Goal: Task Accomplishment & Management: Use online tool/utility

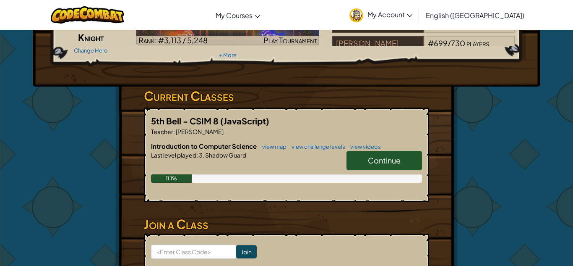
scroll to position [89, 0]
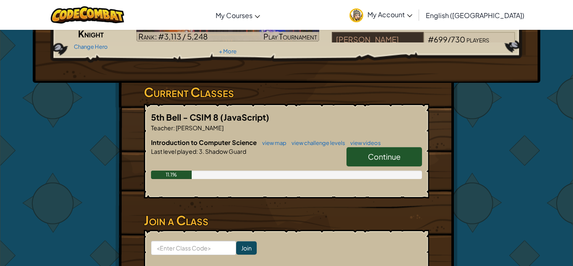
click at [414, 149] on link "Continue" at bounding box center [385, 156] width 76 height 19
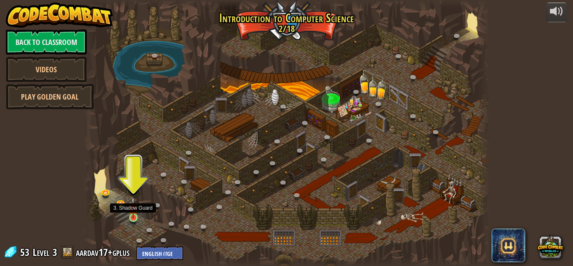
click at [134, 217] on img at bounding box center [133, 207] width 10 height 22
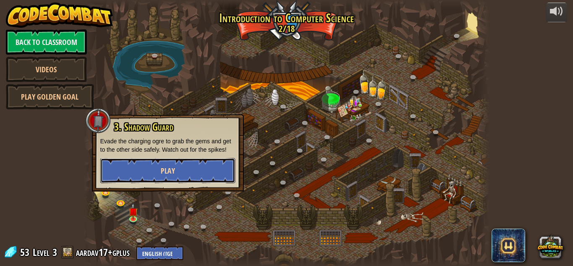
click at [193, 175] on button "Play" at bounding box center [167, 170] width 135 height 25
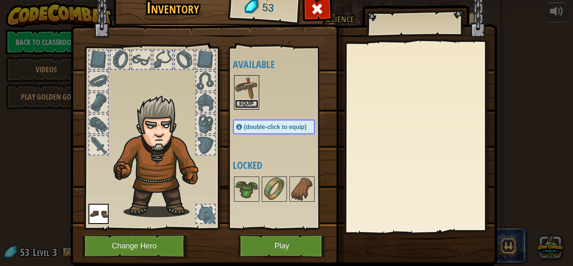
click at [251, 101] on button "Equip" at bounding box center [247, 103] width 24 height 9
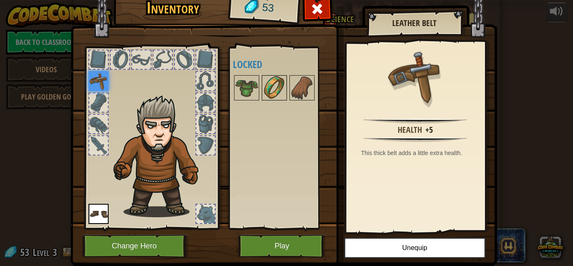
click at [275, 88] on img at bounding box center [275, 88] width 24 height 24
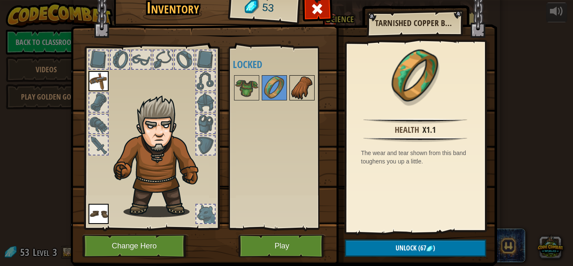
click at [299, 88] on img at bounding box center [302, 88] width 24 height 24
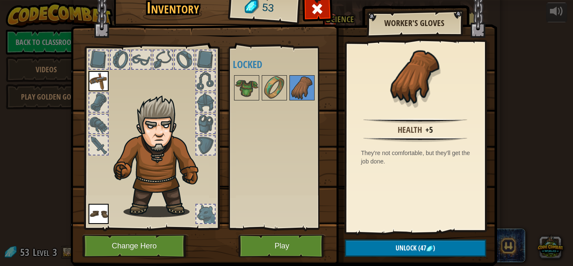
click at [213, 85] on div at bounding box center [205, 81] width 18 height 18
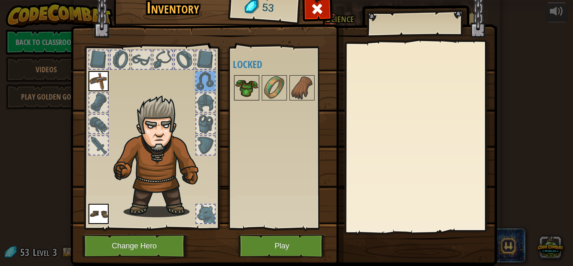
click at [250, 88] on img at bounding box center [247, 88] width 24 height 24
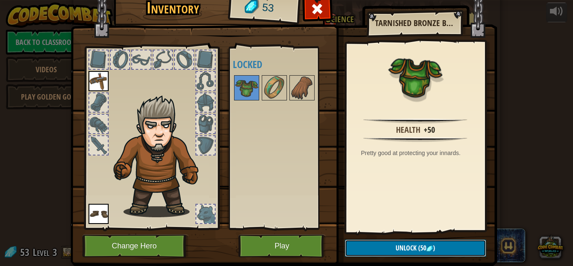
click at [415, 247] on span "Unlock" at bounding box center [406, 247] width 21 height 9
click at [415, 247] on button "Confirm" at bounding box center [415, 247] width 141 height 17
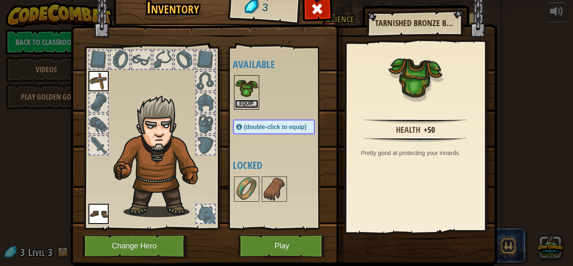
click at [244, 102] on button "Equip" at bounding box center [247, 103] width 24 height 9
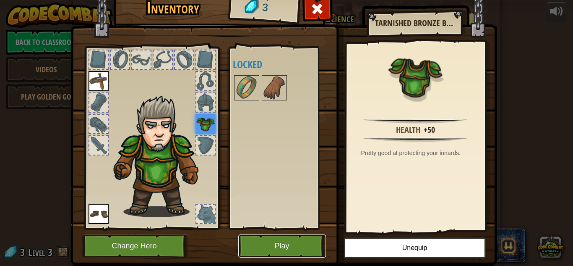
click at [290, 240] on button "Play" at bounding box center [282, 245] width 88 height 23
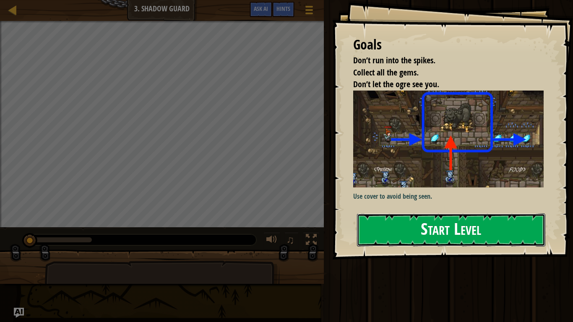
click at [438, 234] on button "Start Level" at bounding box center [451, 230] width 188 height 33
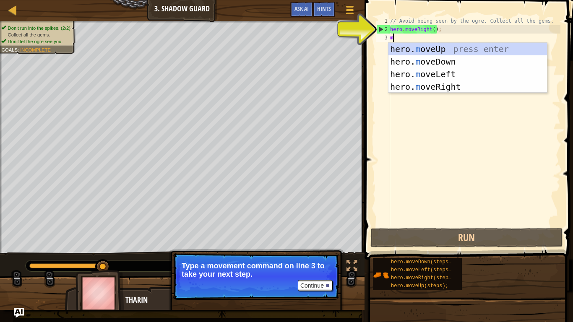
type textarea "m"
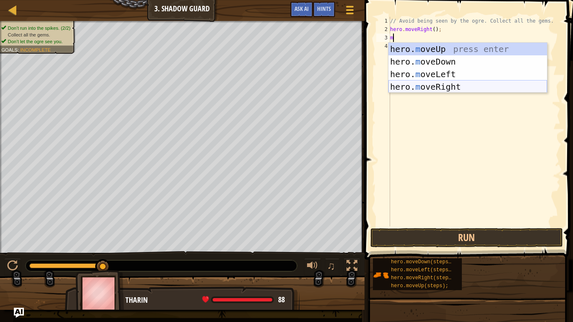
click at [445, 84] on div "hero. m oveUp press enter hero. m oveDown press enter hero. m oveLeft press ent…" at bounding box center [468, 81] width 159 height 76
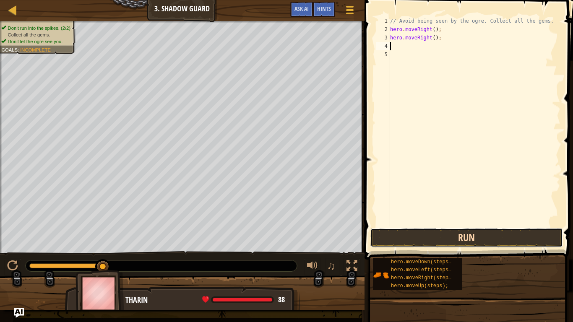
click at [447, 234] on button "Run" at bounding box center [467, 237] width 193 height 19
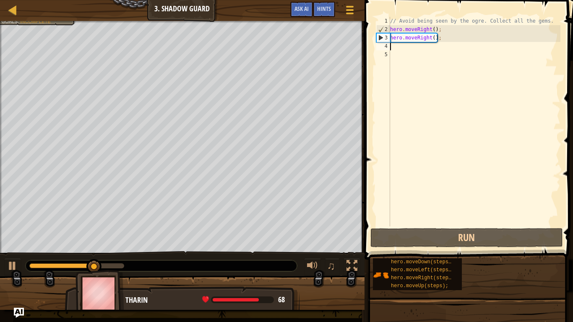
click at [405, 50] on div "// Avoid being seen by the ogre. Collect all the gems. hero . moveRight ( ) ; h…" at bounding box center [475, 130] width 172 height 227
click at [406, 51] on div "// Avoid being seen by the ogre. Collect all the gems. hero . moveRight ( ) ; h…" at bounding box center [475, 130] width 172 height 227
click at [397, 47] on div "// Avoid being seen by the ogre. Collect all the gems. hero . moveRight ( ) ; h…" at bounding box center [475, 130] width 172 height 227
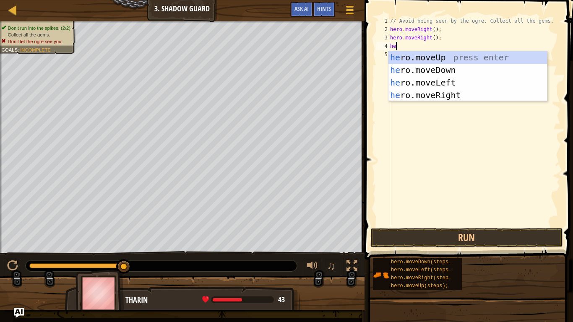
scroll to position [4, 0]
type textarea "h"
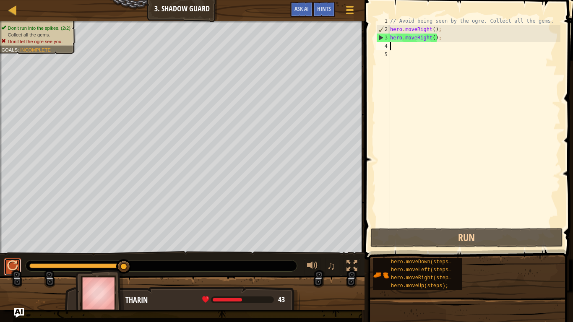
click at [13, 265] on div at bounding box center [12, 266] width 11 height 11
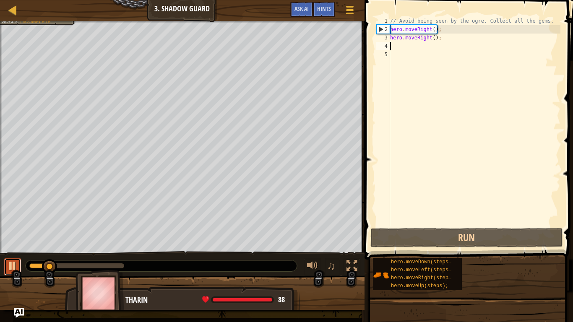
click at [12, 265] on div at bounding box center [12, 266] width 11 height 11
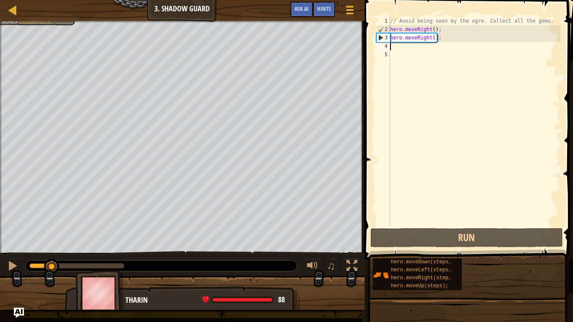
type textarea "m"
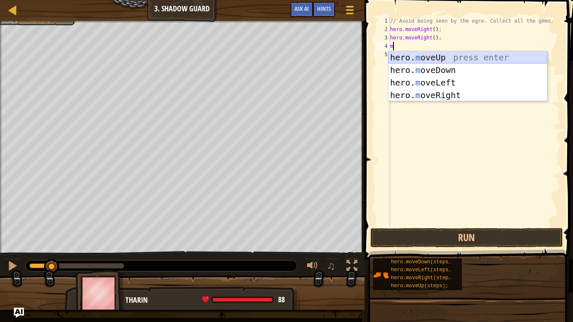
click at [455, 56] on div "hero. m oveUp press enter hero. m oveDown press enter hero. m oveLeft press ent…" at bounding box center [468, 89] width 159 height 76
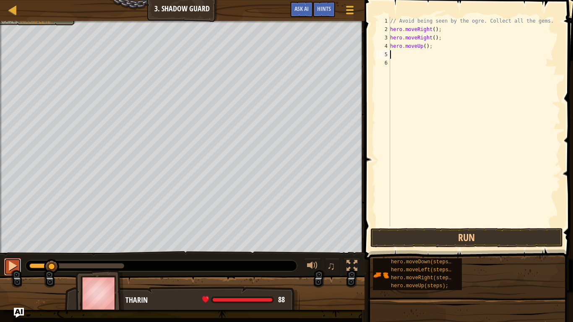
click at [12, 265] on div at bounding box center [12, 266] width 11 height 11
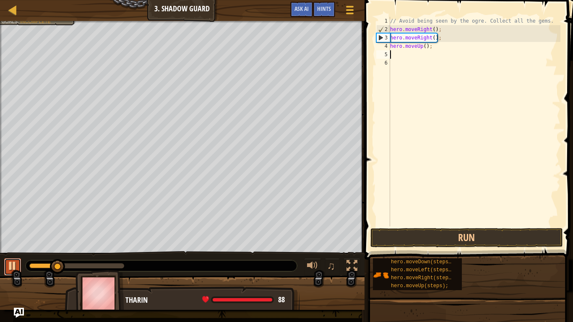
click at [12, 265] on div at bounding box center [12, 266] width 11 height 11
click at [431, 53] on div "// Avoid being seen by the ogre. Collect all the gems. hero . moveRight ( ) ; h…" at bounding box center [475, 130] width 172 height 227
click at [428, 39] on div "// Avoid being seen by the ogre. Collect all the gems. hero . moveRight ( ) ; h…" at bounding box center [475, 130] width 172 height 227
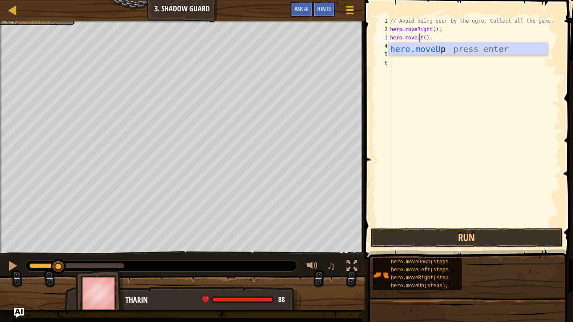
scroll to position [4, 5]
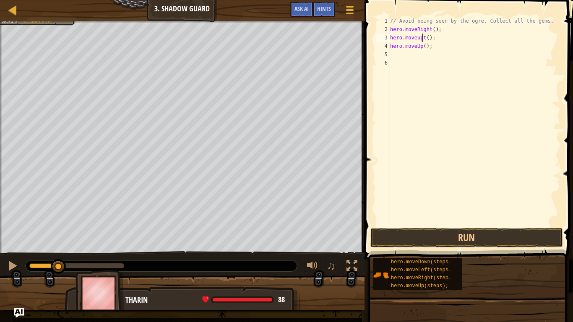
click at [423, 49] on div "// Avoid being seen by the ogre. Collect all the gems. hero . moveRight ( ) ; h…" at bounding box center [475, 130] width 172 height 227
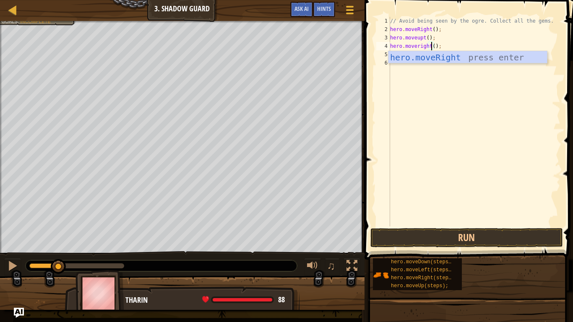
scroll to position [4, 6]
click at [442, 56] on div "hero.moveRight press enter" at bounding box center [468, 70] width 159 height 38
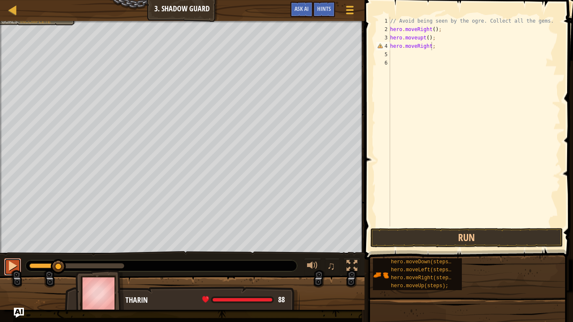
click at [17, 259] on button at bounding box center [12, 267] width 17 height 17
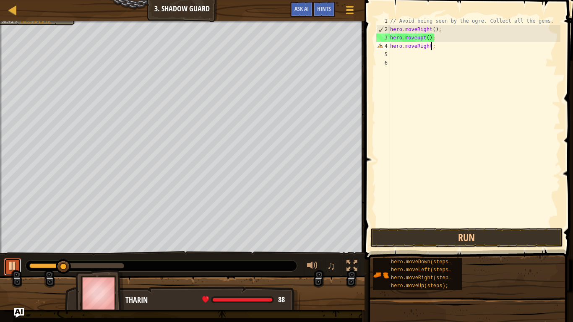
click at [13, 264] on div at bounding box center [12, 266] width 11 height 11
click at [426, 235] on button "Run" at bounding box center [467, 237] width 193 height 19
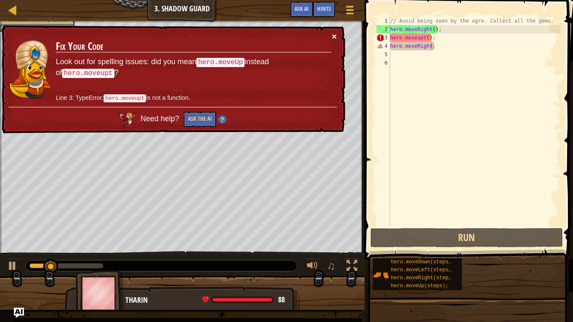
click at [335, 35] on button "×" at bounding box center [334, 36] width 5 height 9
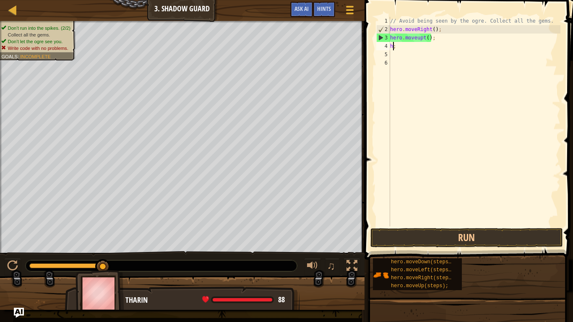
scroll to position [4, 0]
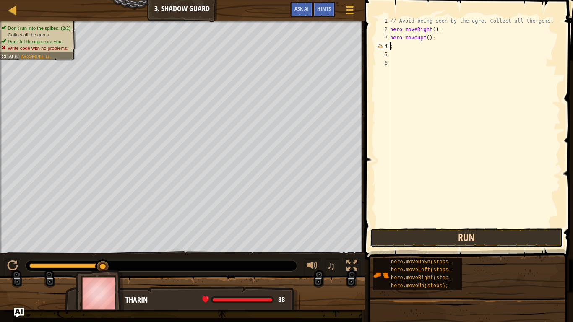
click at [470, 231] on button "Run" at bounding box center [467, 237] width 193 height 19
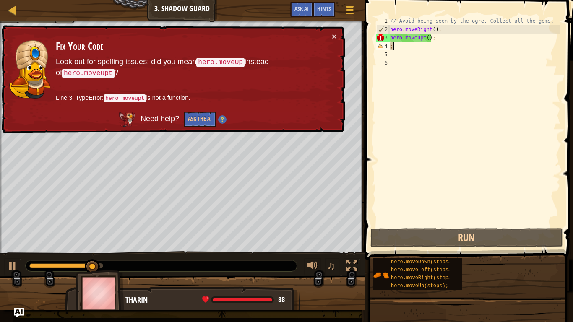
click at [424, 44] on div "// Avoid being seen by the ogre. Collect all the gems. hero . moveRight ( ) ; h…" at bounding box center [475, 130] width 172 height 227
click at [425, 42] on div "// Avoid being seen by the ogre. Collect all the gems. hero . moveRight ( ) ; h…" at bounding box center [475, 130] width 172 height 227
click at [424, 40] on div "// Avoid being seen by the ogre. Collect all the gems. hero . moveRight ( ) ; h…" at bounding box center [475, 130] width 172 height 227
click at [426, 41] on div "// Avoid being seen by the ogre. Collect all the gems. hero . moveRight ( ) ; h…" at bounding box center [475, 130] width 172 height 227
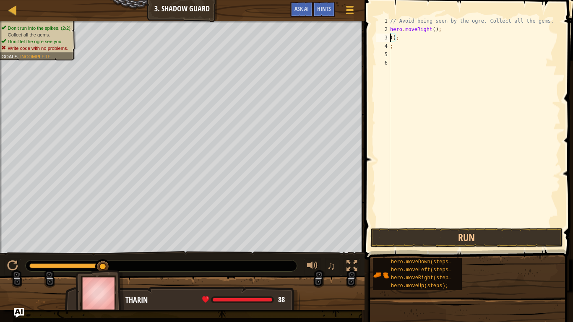
scroll to position [4, 0]
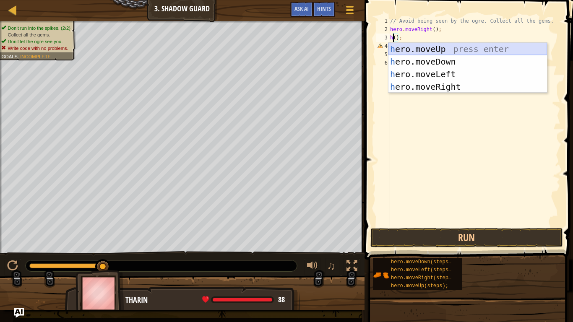
click at [442, 49] on div "h ero.moveUp press enter h ero.moveDown press enter h ero.moveLeft press enter …" at bounding box center [468, 81] width 159 height 76
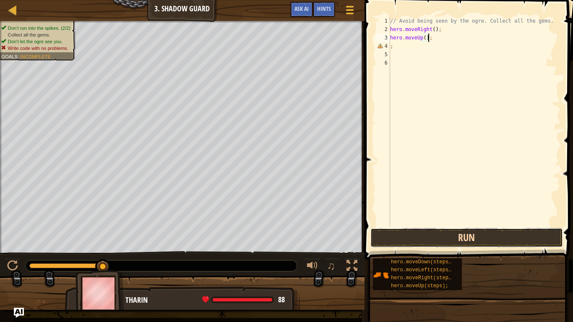
click at [442, 238] on button "Run" at bounding box center [467, 237] width 193 height 19
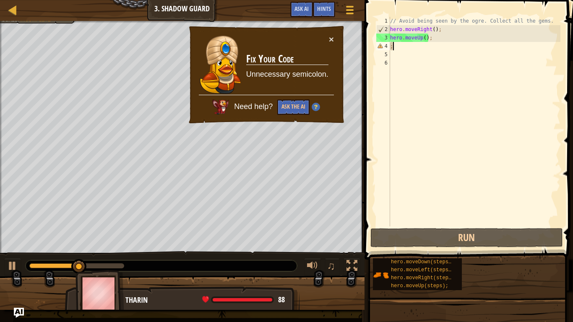
click at [395, 46] on div "// Avoid being seen by the ogre. Collect all the gems. hero . moveRight ( ) ; h…" at bounding box center [475, 130] width 172 height 227
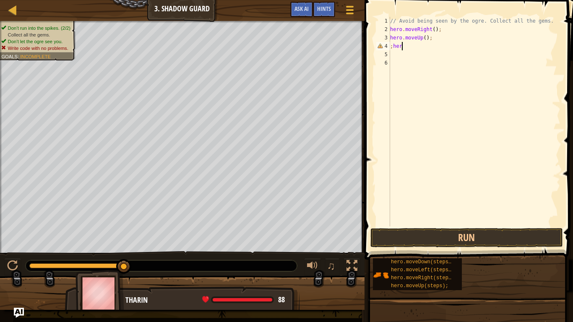
scroll to position [4, 0]
type textarea ";"
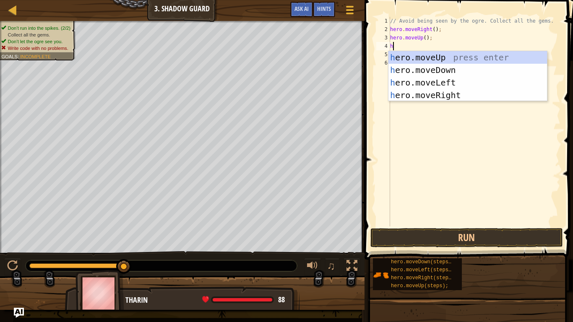
type textarea "he"
click at [442, 91] on div "he ro.moveUp press enter he ro.moveDown press enter he ro.moveLeft press enter …" at bounding box center [468, 89] width 159 height 76
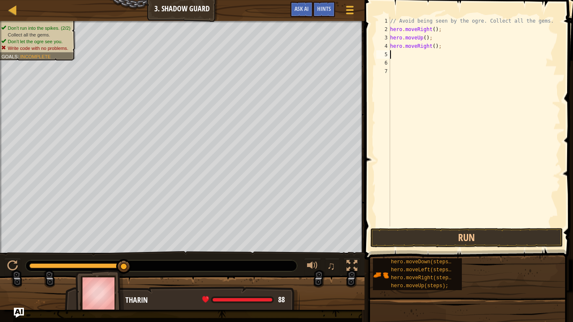
scroll to position [4, 0]
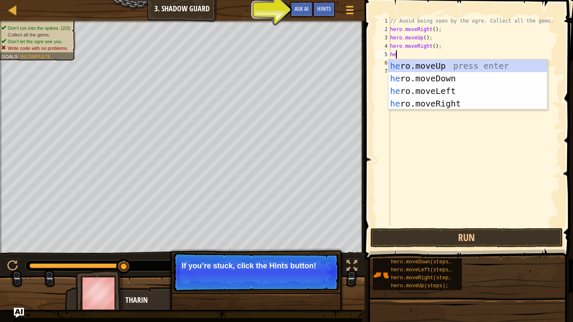
type textarea "her"
click at [436, 76] on div "her o.moveUp press enter her o.moveDown press enter her o.moveLeft press enter …" at bounding box center [468, 98] width 159 height 76
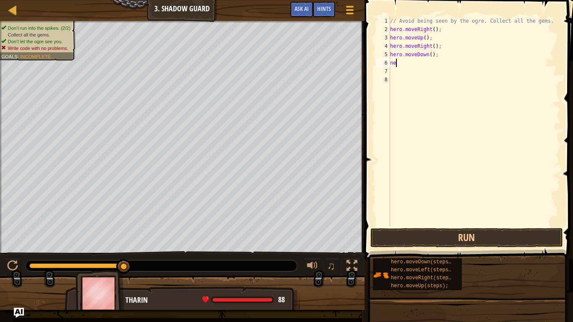
scroll to position [4, 0]
type textarea "n"
type textarea "h"
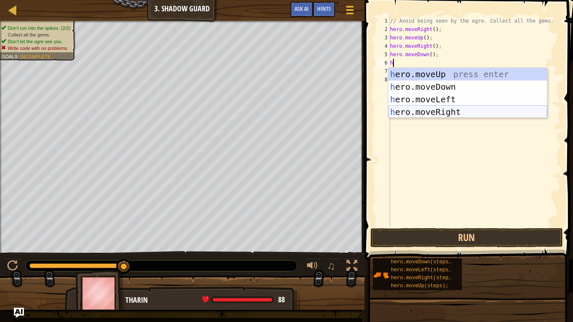
click at [449, 109] on div "h ero.moveUp press enter h ero.moveDown press enter h ero.moveLeft press enter …" at bounding box center [468, 106] width 159 height 76
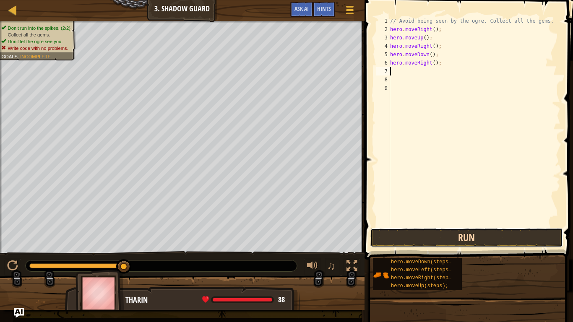
click at [465, 239] on button "Run" at bounding box center [467, 237] width 193 height 19
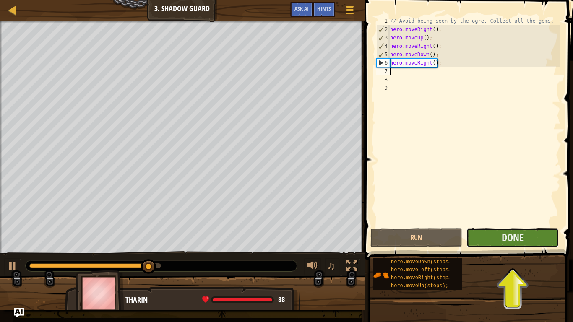
click at [486, 238] on button "Done" at bounding box center [513, 237] width 92 height 19
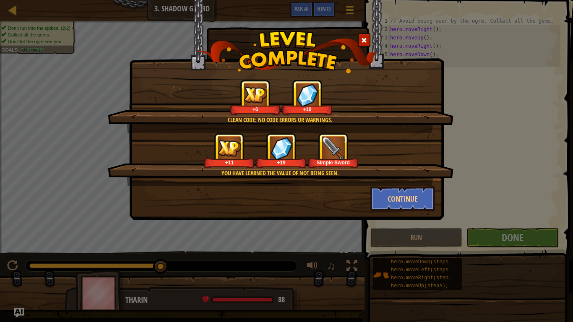
click at [347, 164] on div "Simple Sword" at bounding box center [333, 162] width 47 height 6
click at [381, 197] on button "Continue" at bounding box center [403, 198] width 65 height 25
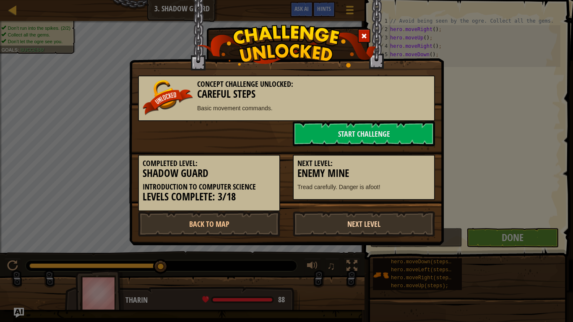
click at [356, 225] on link "Next Level" at bounding box center [364, 224] width 142 height 25
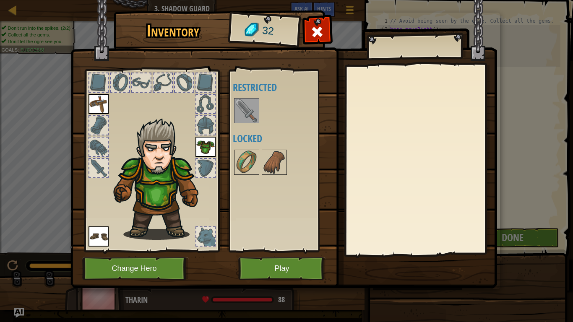
click at [255, 107] on img at bounding box center [247, 111] width 24 height 24
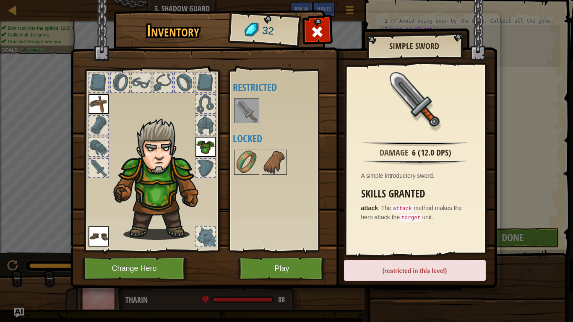
click at [412, 265] on div "(restricted in this level)" at bounding box center [415, 270] width 142 height 21
click at [94, 106] on img at bounding box center [99, 104] width 20 height 20
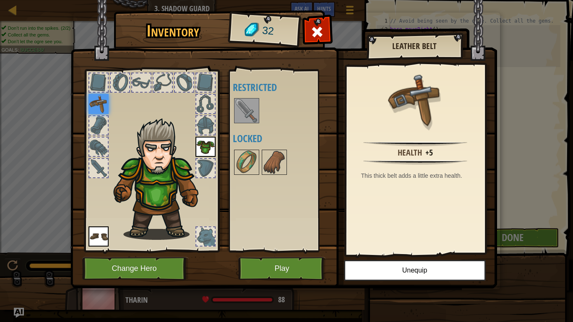
click at [261, 120] on div at bounding box center [282, 111] width 99 height 28
click at [239, 116] on img at bounding box center [247, 111] width 24 height 24
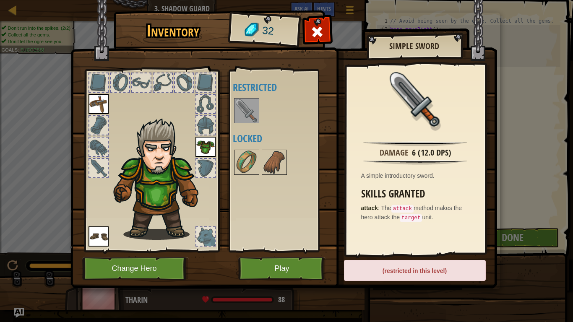
click at [209, 103] on div at bounding box center [205, 104] width 18 height 18
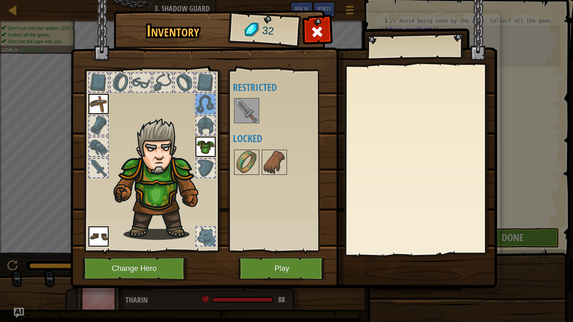
click at [102, 169] on div at bounding box center [98, 168] width 18 height 18
click at [103, 170] on div at bounding box center [98, 168] width 18 height 18
click at [252, 123] on div at bounding box center [246, 110] width 25 height 25
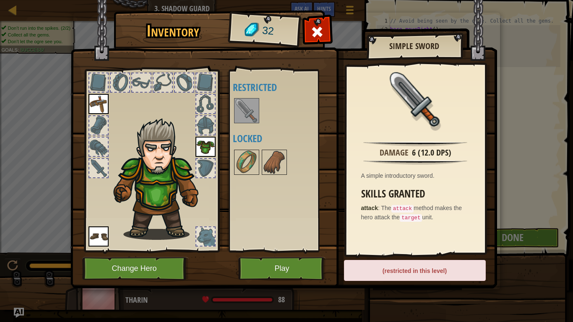
click at [252, 123] on div at bounding box center [246, 110] width 25 height 25
click at [251, 118] on img at bounding box center [247, 111] width 24 height 24
click at [240, 112] on img at bounding box center [247, 111] width 24 height 24
click at [274, 265] on button "Play" at bounding box center [282, 268] width 88 height 23
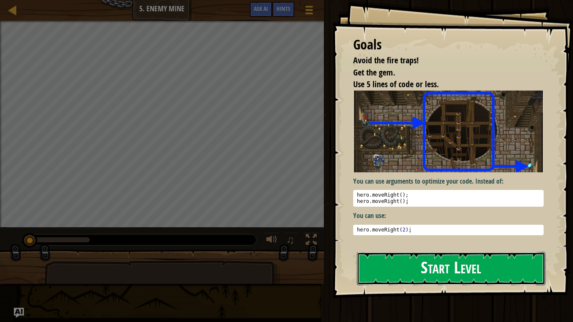
click at [410, 265] on button "Start Level" at bounding box center [451, 268] width 188 height 33
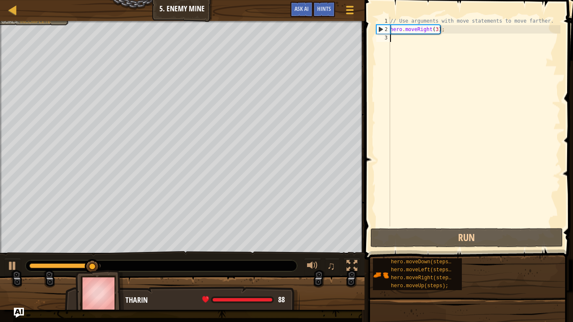
scroll to position [4, 0]
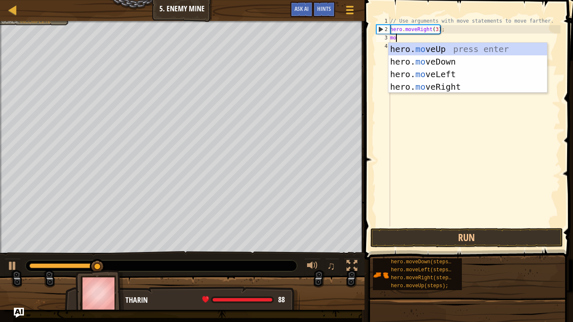
type textarea "mov"
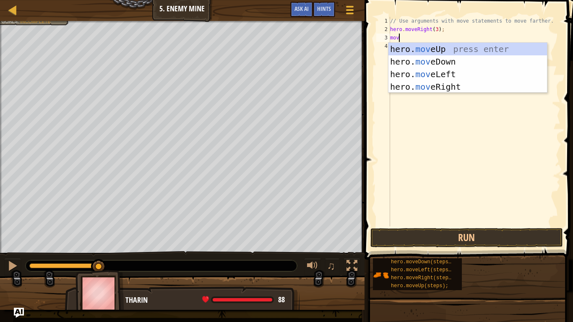
scroll to position [4, 1]
click at [417, 47] on div "hero. mov eUp press enter hero. mov eDown press enter hero. mov eLeft press ent…" at bounding box center [468, 81] width 159 height 76
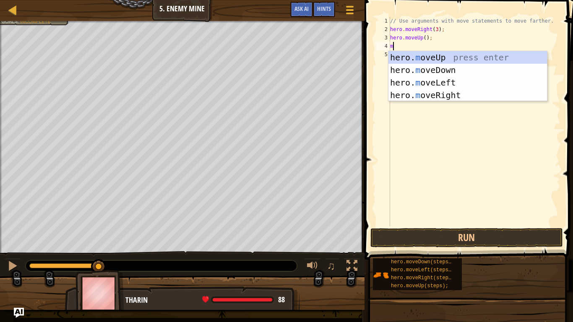
type textarea "mo"
click at [433, 93] on div "hero. mo veUp press enter hero. mo veDown press enter hero. mo veLeft press ent…" at bounding box center [468, 89] width 159 height 76
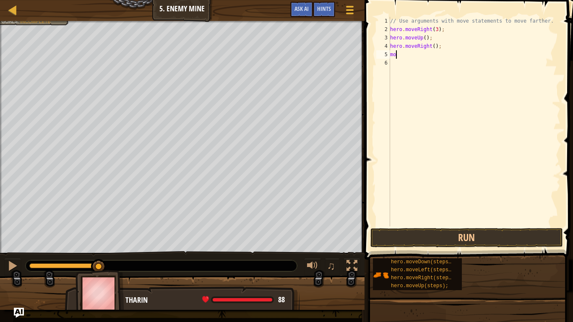
type textarea "m"
type textarea "h"
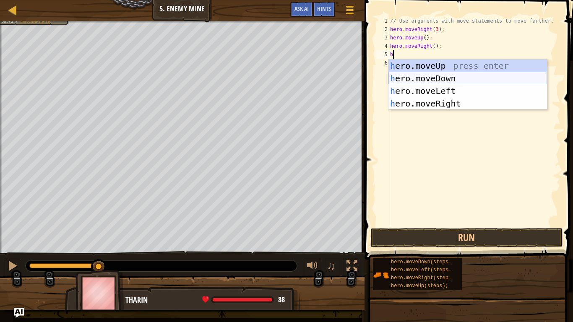
click at [457, 80] on div "h ero.moveUp press enter h ero.moveDown press enter h ero.moveLeft press enter …" at bounding box center [468, 98] width 159 height 76
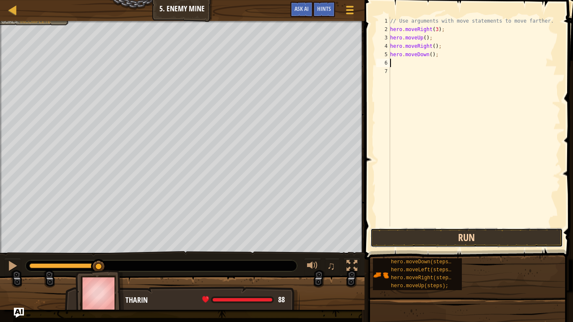
click at [447, 238] on button "Run" at bounding box center [467, 237] width 193 height 19
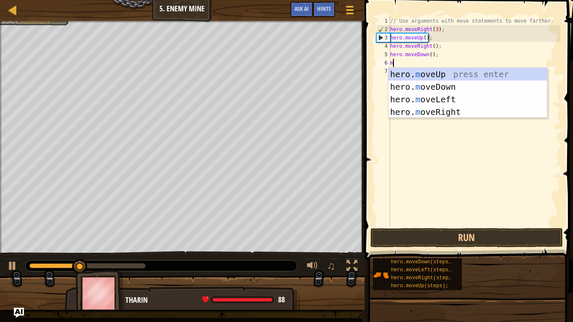
type textarea "mo"
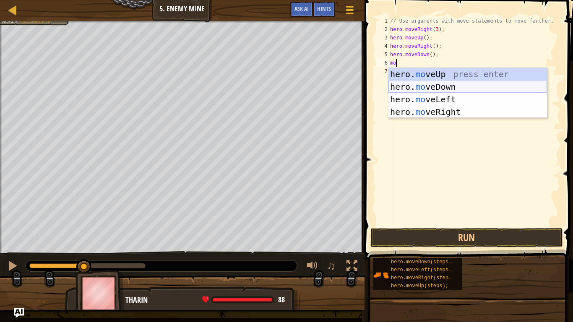
click at [446, 84] on div "hero. mo veUp press enter hero. mo veDown press enter hero. mo veLeft press ent…" at bounding box center [468, 106] width 159 height 76
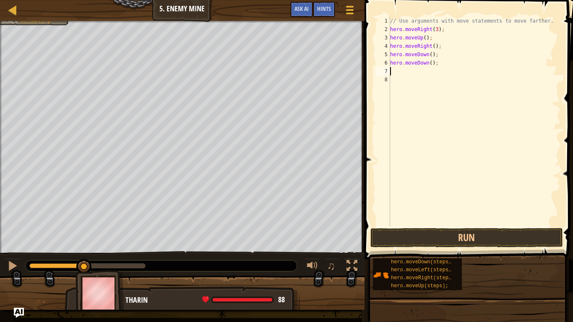
scroll to position [4, 0]
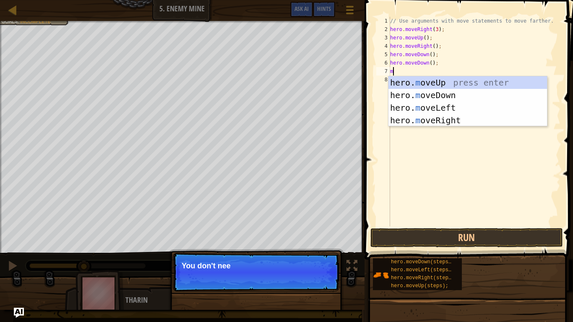
type textarea "mo"
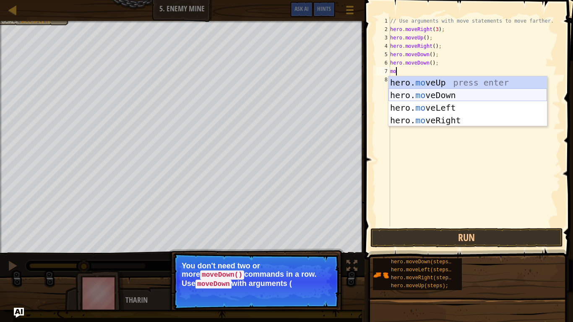
click at [445, 94] on div "hero. mo veUp press enter hero. mo veDown press enter hero. mo veLeft press ent…" at bounding box center [468, 114] width 159 height 76
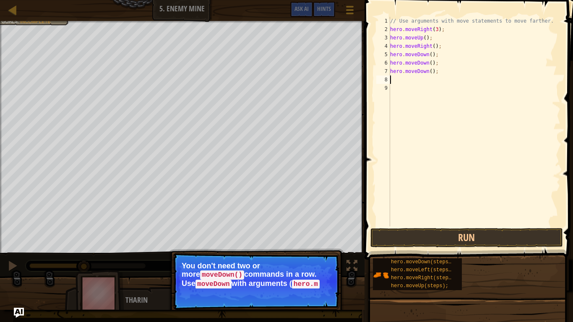
scroll to position [4, 0]
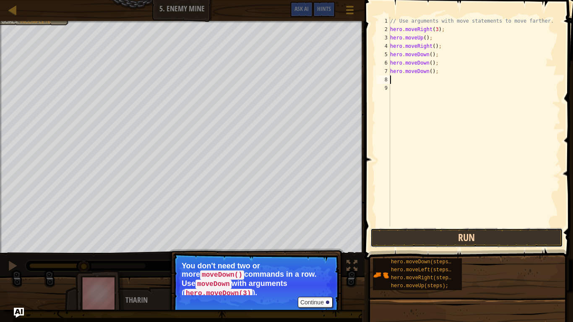
click at [458, 244] on button "Run" at bounding box center [467, 237] width 193 height 19
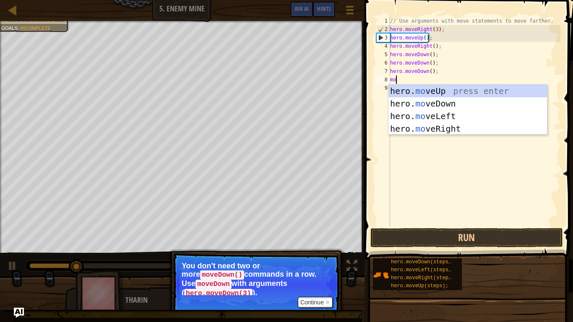
type textarea "mov"
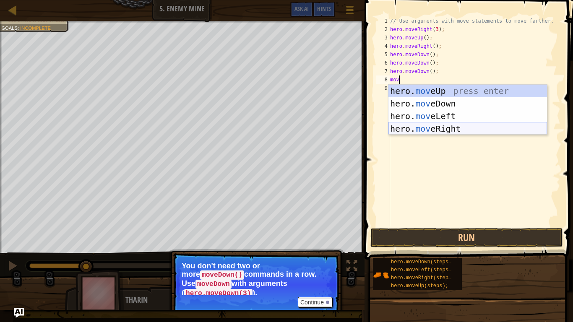
click at [444, 133] on div "hero. mov eUp press enter hero. mov eDown press enter hero. mov eLeft press ent…" at bounding box center [468, 123] width 159 height 76
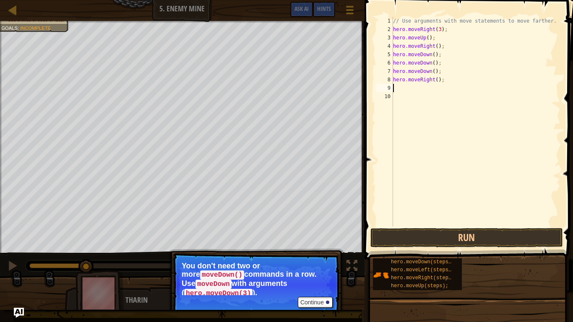
scroll to position [4, 0]
type textarea "m"
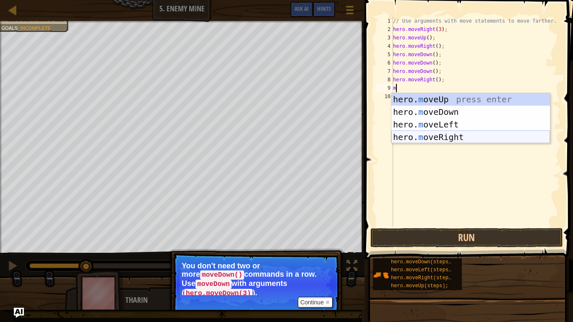
click at [434, 131] on div "hero. m oveUp press enter hero. m oveDown press enter hero. m oveLeft press ent…" at bounding box center [471, 131] width 159 height 76
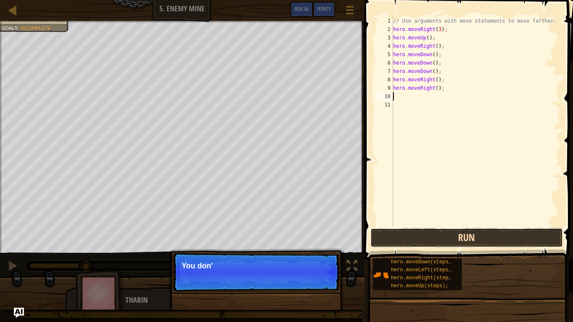
click at [460, 243] on button "Run" at bounding box center [467, 237] width 193 height 19
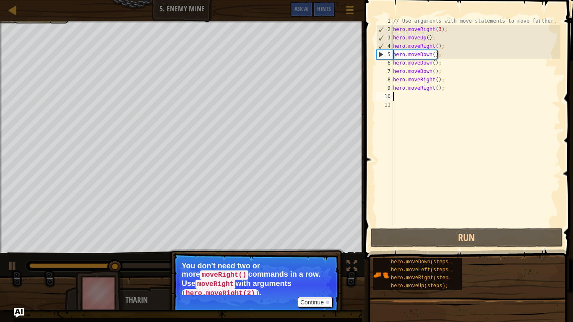
click at [434, 89] on div "// Use arguments with move statements to move farther. hero . moveRight ( 3 ) ;…" at bounding box center [476, 130] width 169 height 227
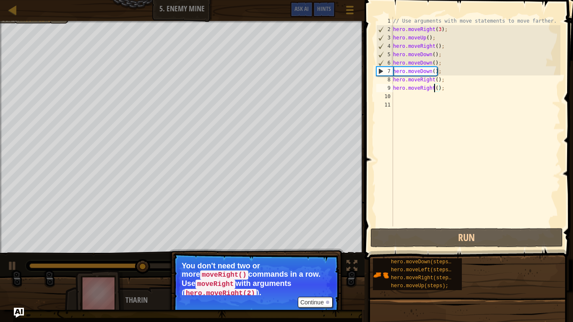
click at [430, 64] on div "// Use arguments with move statements to move farther. hero . moveRight ( 3 ) ;…" at bounding box center [476, 130] width 169 height 227
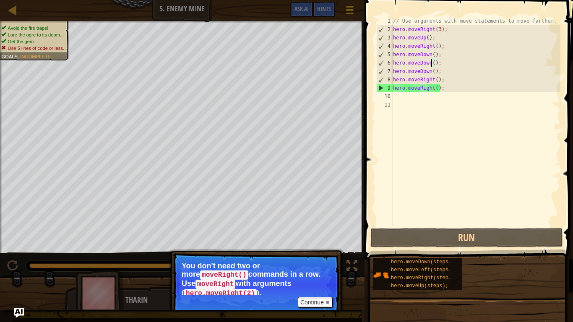
click at [435, 56] on div "// Use arguments with move statements to move farther. hero . moveRight ( 3 ) ;…" at bounding box center [476, 130] width 169 height 227
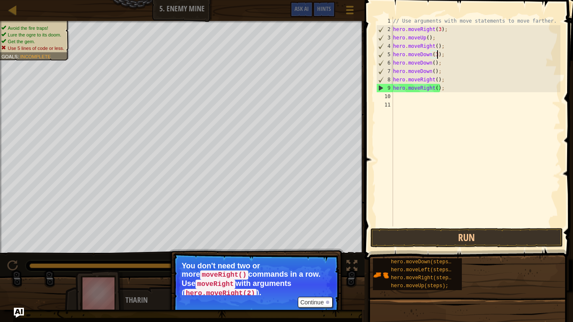
scroll to position [4, 6]
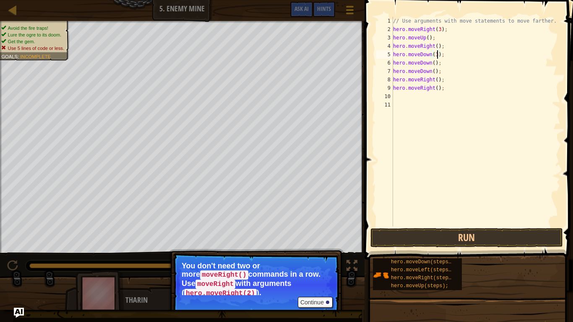
click at [438, 89] on div "// Use arguments with move statements to move farther. hero . moveRight ( 3 ) ;…" at bounding box center [476, 130] width 169 height 227
click at [433, 81] on div "// Use arguments with move statements to move farther. hero . moveRight ( 3 ) ;…" at bounding box center [476, 130] width 169 height 227
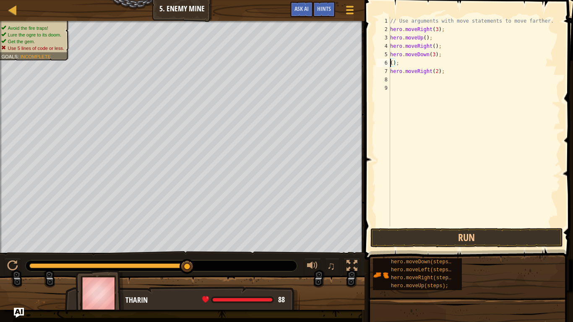
click at [400, 60] on div "// Use arguments with move statements to move farther. hero . moveRight ( 3 ) ;…" at bounding box center [475, 130] width 172 height 227
type textarea "("
type textarea "hero.moveDown(3);"
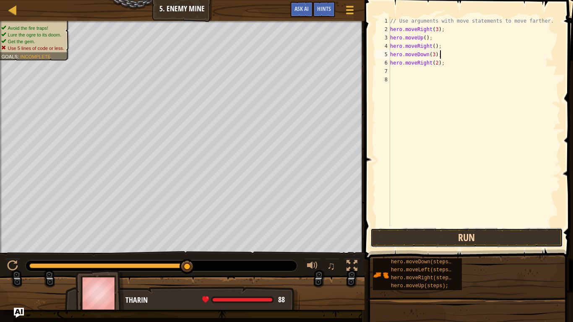
click at [449, 235] on button "Run" at bounding box center [467, 237] width 193 height 19
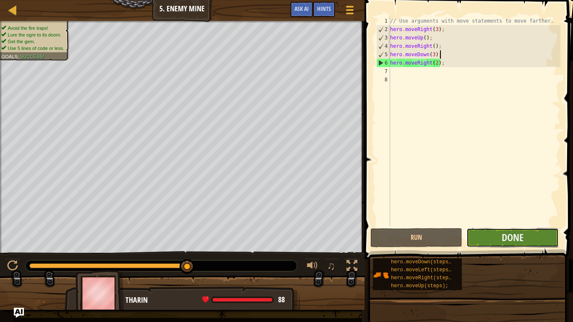
click at [496, 240] on button "Done" at bounding box center [513, 237] width 92 height 19
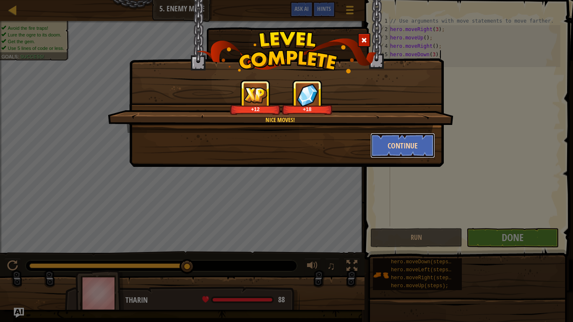
click at [418, 146] on button "Continue" at bounding box center [403, 145] width 65 height 25
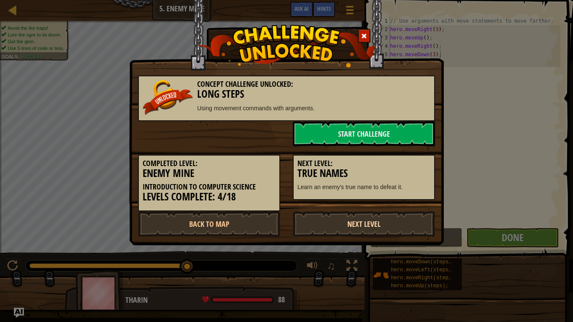
click at [340, 228] on link "Next Level" at bounding box center [364, 224] width 142 height 25
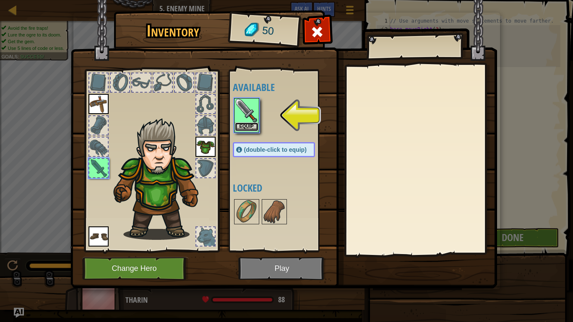
click at [252, 128] on button "Equip" at bounding box center [247, 127] width 24 height 9
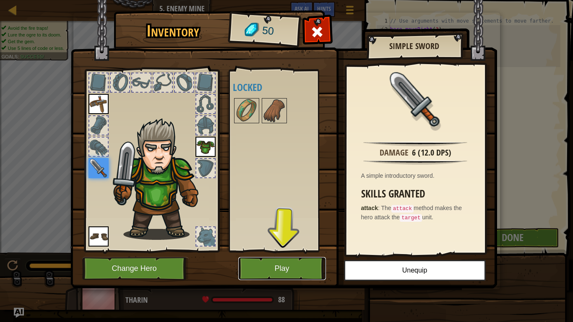
click at [294, 265] on button "Play" at bounding box center [282, 268] width 88 height 23
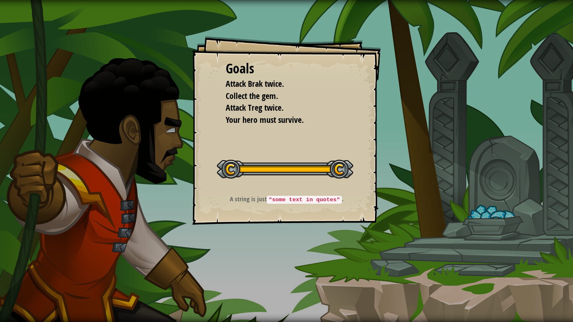
click at [342, 190] on div "Goals Attack Brak twice. Collect the gem. Attack Treg twice. Your hero must sur…" at bounding box center [286, 130] width 189 height 189
click at [343, 190] on div "Goals Attack Brak twice. Collect the gem. Attack Treg twice. Your hero must sur…" at bounding box center [286, 130] width 189 height 189
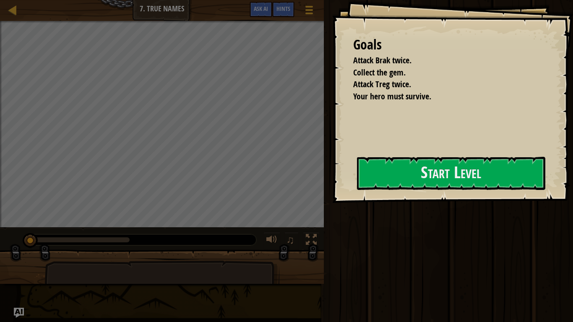
click at [343, 190] on div "Goals Attack Brak twice. Collect the gem. Attack Treg twice. Your hero must sur…" at bounding box center [452, 101] width 241 height 203
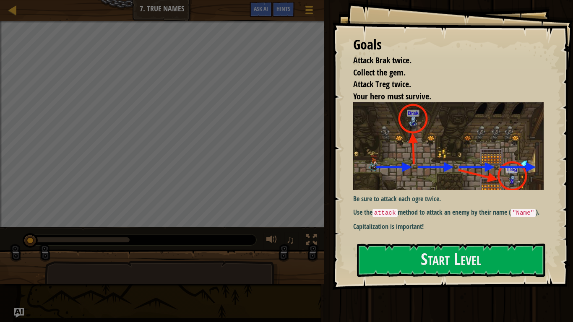
click at [392, 180] on img at bounding box center [448, 145] width 191 height 87
click at [393, 247] on button "Start Level" at bounding box center [451, 260] width 188 height 33
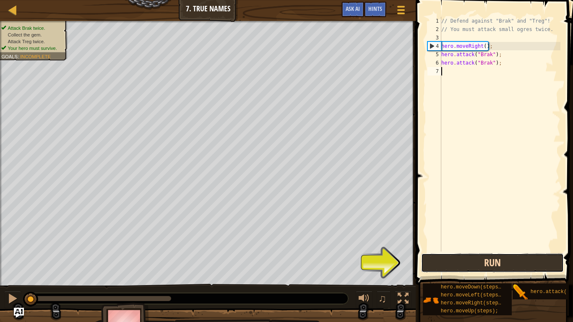
click at [473, 265] on button "Run" at bounding box center [492, 262] width 143 height 19
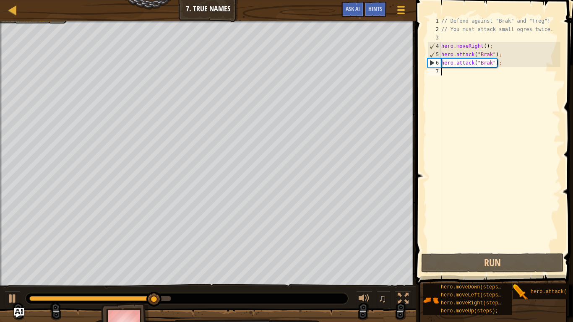
type textarea "m"
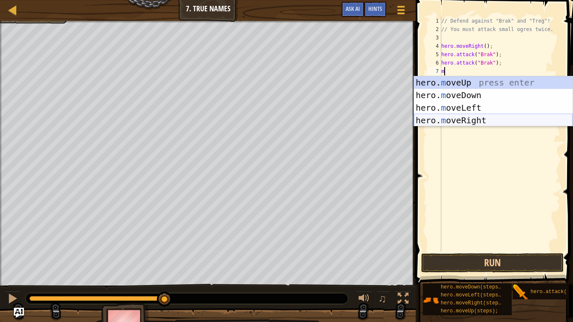
click at [476, 118] on div "hero. m oveUp press enter hero. m oveDown press enter hero. m oveLeft press ent…" at bounding box center [493, 114] width 159 height 76
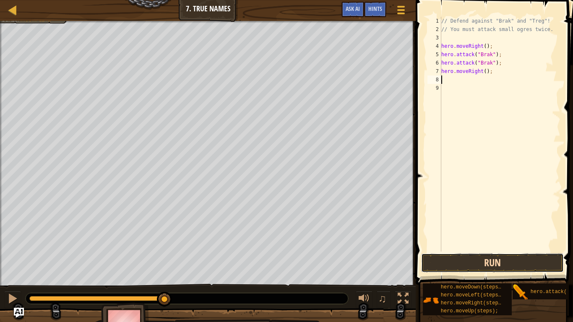
click at [529, 253] on button "Run" at bounding box center [492, 262] width 143 height 19
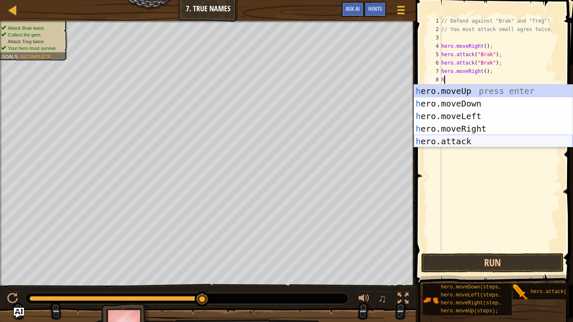
click at [467, 139] on div "h ero.moveUp press enter h ero.moveDown press enter h ero.moveLeft press enter …" at bounding box center [493, 129] width 159 height 88
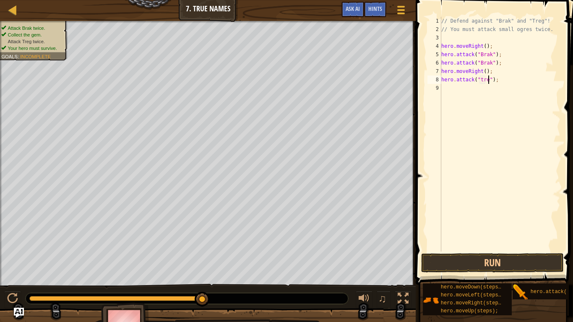
scroll to position [4, 8]
click at [525, 264] on button "Run" at bounding box center [492, 262] width 143 height 19
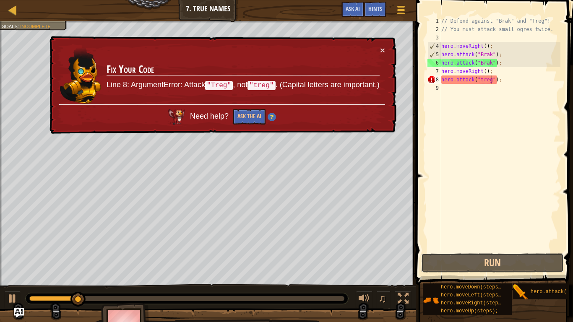
click at [354, 195] on div "Map Introduction to Computer Science 7. True Names Game Menu Done Hints Ask AI …" at bounding box center [286, 161] width 573 height 322
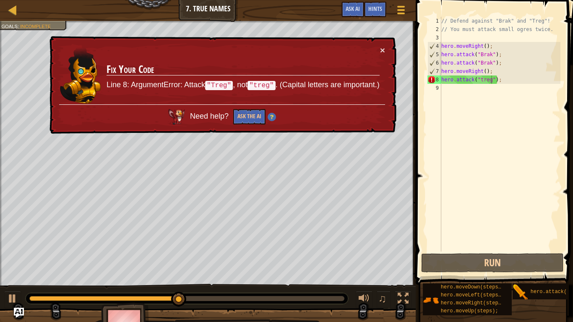
click at [480, 82] on div "// Defend against "Brak" and "Treg"! // You must attack small ogres twice. hero…" at bounding box center [500, 143] width 121 height 252
click at [481, 82] on div "// Defend against "Brak" and "Treg"! // You must attack small ogres twice. hero…" at bounding box center [500, 143] width 121 height 252
click at [482, 81] on div "// Defend against "Brak" and "Treg"! // You must attack small ogres twice. hero…" at bounding box center [500, 143] width 121 height 252
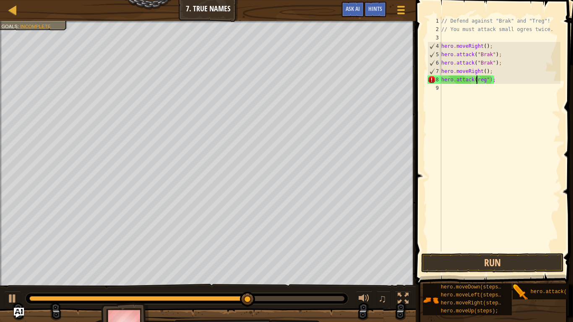
scroll to position [4, 6]
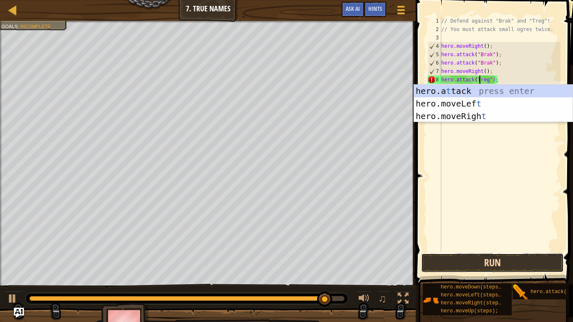
click at [502, 265] on button "Run" at bounding box center [492, 262] width 143 height 19
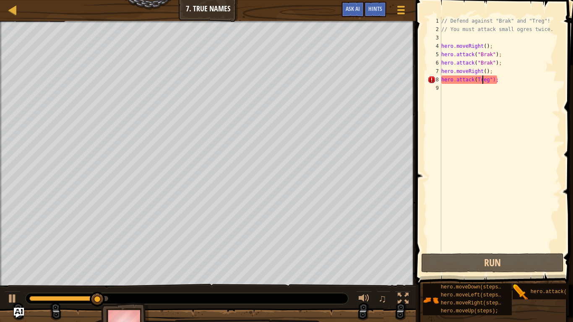
click at [481, 81] on div "// Defend against "Brak" and "Treg"! // You must attack small ogres twice. hero…" at bounding box center [500, 143] width 121 height 252
click at [474, 80] on div "// Defend against "Brak" and "Treg"! // You must attack small ogres twice. hero…" at bounding box center [500, 143] width 121 height 252
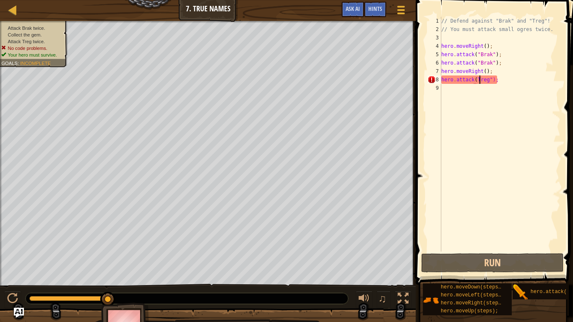
click at [480, 81] on div "// Defend against "Brak" and "Treg"! // You must attack small ogres twice. hero…" at bounding box center [500, 143] width 121 height 252
click at [485, 80] on div "// Defend against "Brak" and "Treg"! // You must attack small ogres twice. hero…" at bounding box center [500, 143] width 121 height 252
click at [517, 265] on span at bounding box center [495, 131] width 164 height 310
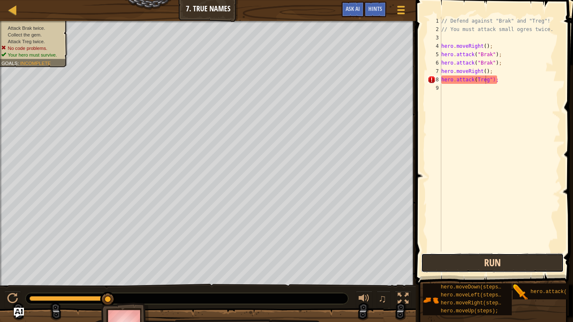
click at [512, 265] on button "Run" at bounding box center [492, 262] width 143 height 19
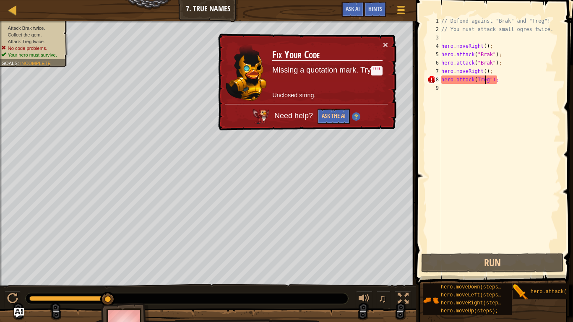
click at [492, 80] on div "// Defend against "Brak" and "Treg"! // You must attack small ogres twice. hero…" at bounding box center [500, 143] width 121 height 252
click at [494, 80] on div "// Defend against "Brak" and "Treg"! // You must attack small ogres twice. hero…" at bounding box center [500, 143] width 121 height 252
type textarea ";"
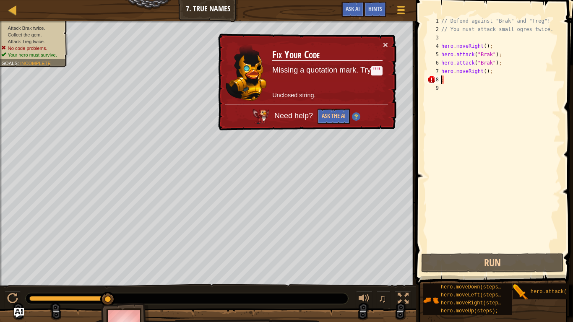
click at [462, 91] on div "// Defend against "Brak" and "Treg"! // You must attack small ogres twice. hero…" at bounding box center [500, 143] width 121 height 252
click at [452, 79] on div "// Defend against "Brak" and "Treg"! // You must attack small ogres twice. hero…" at bounding box center [500, 143] width 121 height 252
type textarea ";"
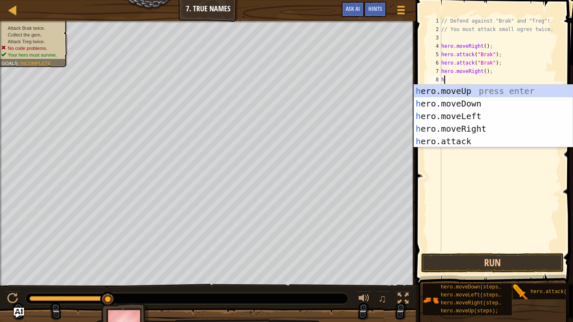
scroll to position [4, 0]
click at [472, 138] on div "he ro.moveUp press enter he ro.moveDown press enter he ro.moveLeft press enter …" at bounding box center [493, 129] width 159 height 88
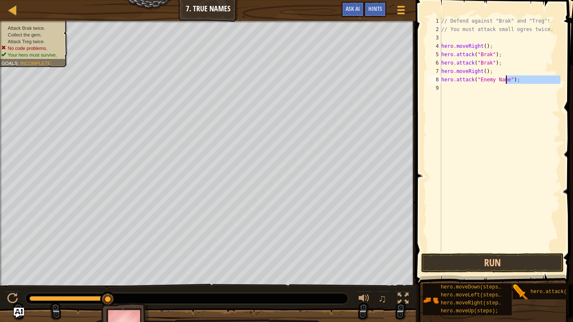
drag, startPoint x: 491, startPoint y: 86, endPoint x: 504, endPoint y: 82, distance: 13.8
click at [504, 82] on div "// Defend against "Brak" and "Treg"! // You must attack small ogres twice. hero…" at bounding box center [500, 143] width 121 height 252
click at [507, 83] on div "// Defend against "Brak" and "Treg"! // You must attack small ogres twice. hero…" at bounding box center [500, 143] width 121 height 252
click at [508, 81] on div "// Defend against "Brak" and "Treg"! // You must attack small ogres twice. hero…" at bounding box center [500, 143] width 121 height 252
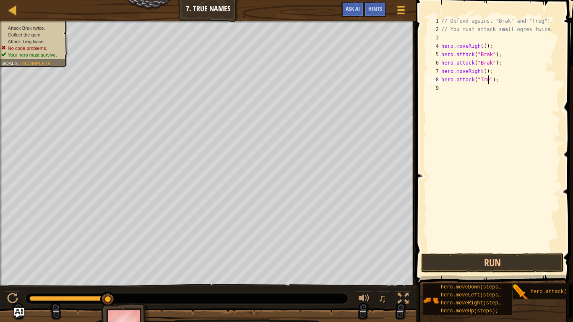
scroll to position [4, 8]
type textarea "hero.attack("Tre");"
click at [525, 193] on div "// Defend against "Brak" and "Treg"! // You must attack small ogres twice. hero…" at bounding box center [500, 143] width 121 height 252
type textarea "g"
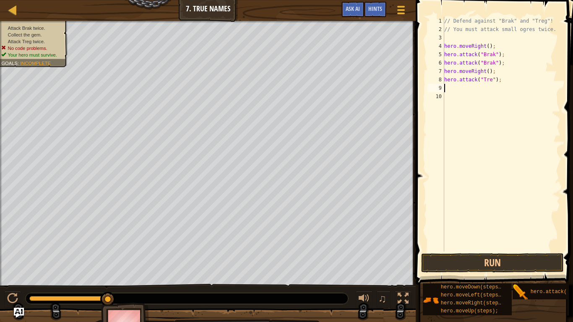
click at [492, 84] on div "// Defend against "Brak" and "Treg"! // You must attack small ogres twice. hero…" at bounding box center [502, 143] width 118 height 252
type textarea "hero.attack("Treg");"
click at [502, 262] on button "Run" at bounding box center [492, 262] width 143 height 19
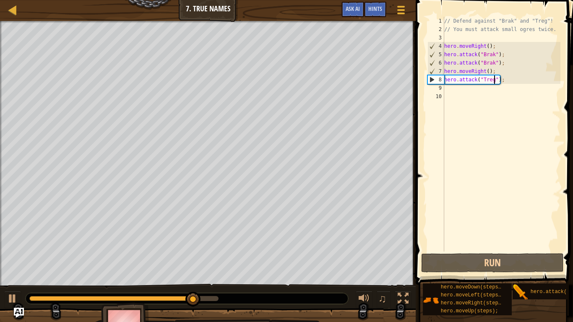
click at [457, 91] on div "// Defend against "Brak" and "Treg"! // You must attack small ogres twice. hero…" at bounding box center [502, 143] width 118 height 252
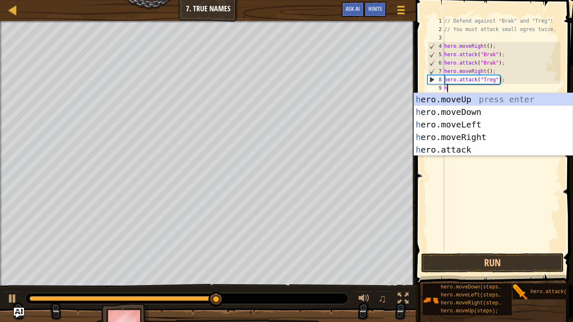
scroll to position [4, 0]
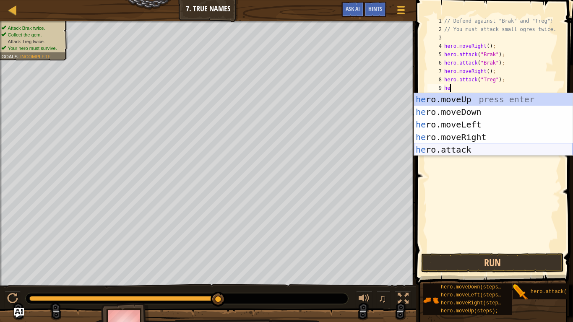
click at [464, 146] on div "he ro.moveUp press enter he ro.moveDown press enter he ro.moveLeft press enter …" at bounding box center [493, 137] width 159 height 88
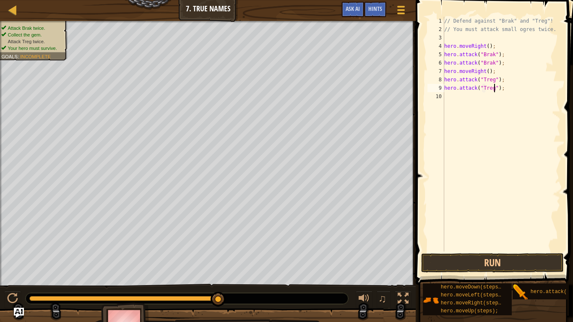
scroll to position [4, 8]
type textarea "hero.attack("Treg");"
click at [523, 261] on button "Run" at bounding box center [492, 262] width 143 height 19
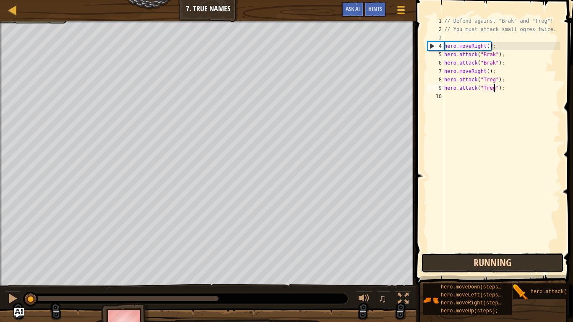
click at [523, 261] on button "Running" at bounding box center [492, 262] width 143 height 19
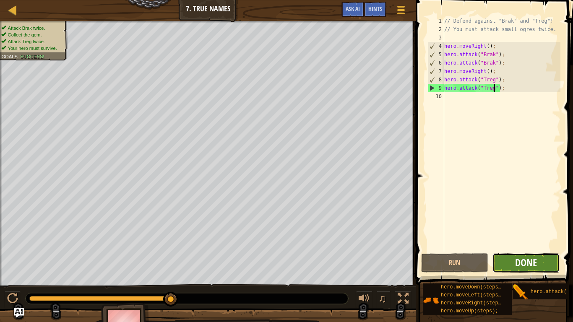
click at [525, 265] on span "Done" at bounding box center [526, 262] width 22 height 13
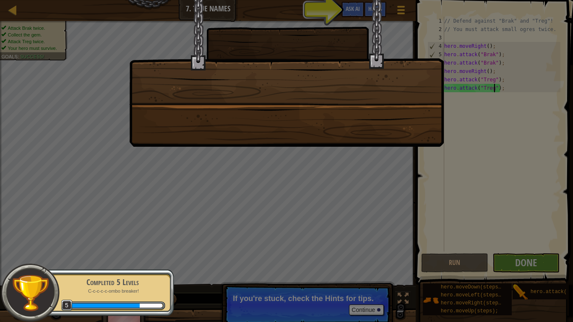
click at [465, 206] on div at bounding box center [286, 161] width 573 height 322
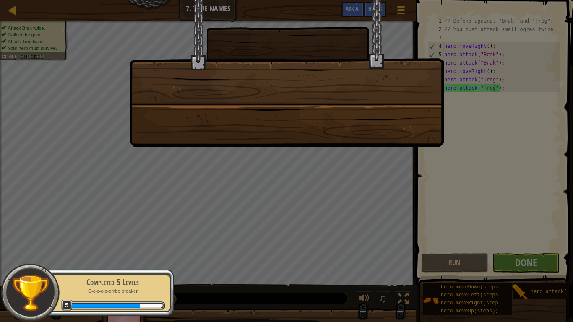
click at [464, 214] on div at bounding box center [286, 161] width 573 height 322
click at [140, 265] on div "Completed 5 Levels C-c-c-c-c-ombo breaker! 5" at bounding box center [108, 292] width 132 height 47
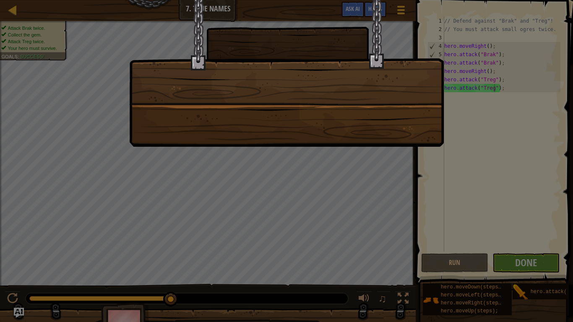
click at [519, 264] on div at bounding box center [286, 161] width 573 height 322
click at [521, 265] on div at bounding box center [286, 161] width 573 height 322
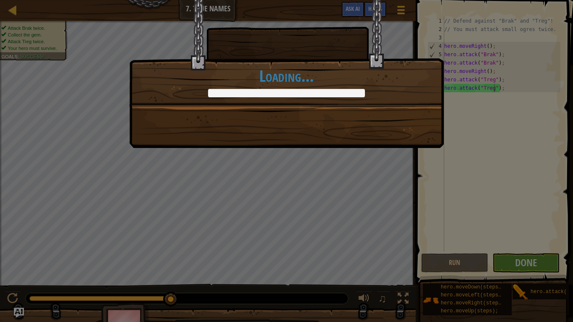
click at [572, 157] on div "Clean code: no code errors or warnings. +7 +11 [PERSON_NAME] and [PERSON_NAME] …" at bounding box center [286, 161] width 573 height 322
click at [573, 146] on div "Clean code: no code errors or warnings. +7 +11 [PERSON_NAME] and [PERSON_NAME] …" at bounding box center [286, 161] width 573 height 322
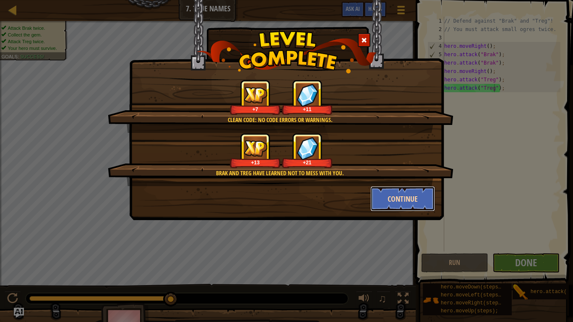
click at [413, 199] on button "Continue" at bounding box center [403, 198] width 65 height 25
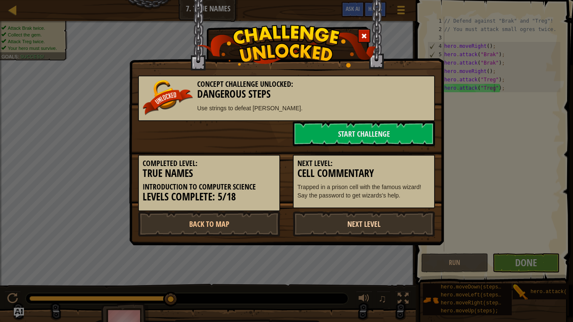
click at [351, 223] on link "Next Level" at bounding box center [364, 224] width 142 height 25
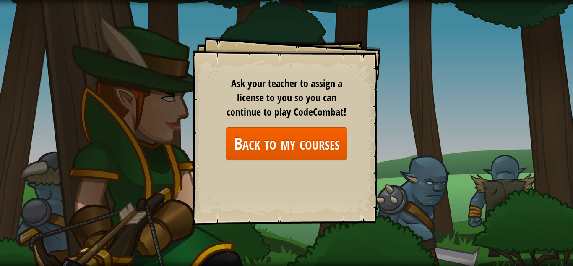
click at [395, 159] on div "Goals Start Level Error loading from server. Try refreshing the page. You'll ne…" at bounding box center [286, 133] width 573 height 266
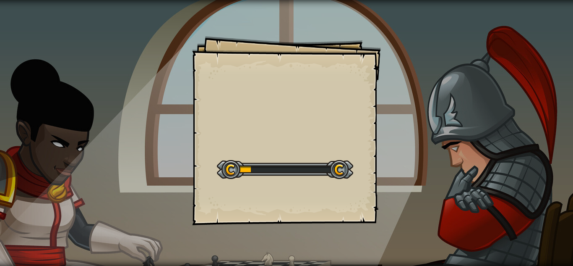
click at [394, 159] on div "Goals Start Level Error loading from server. Try refreshing the page. You'll ne…" at bounding box center [286, 133] width 573 height 266
